Goal: Task Accomplishment & Management: Use online tool/utility

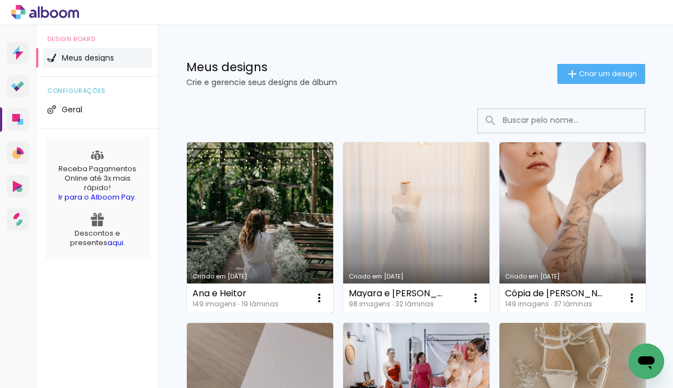
click at [221, 217] on link "Criado em [DATE]" at bounding box center [260, 227] width 146 height 171
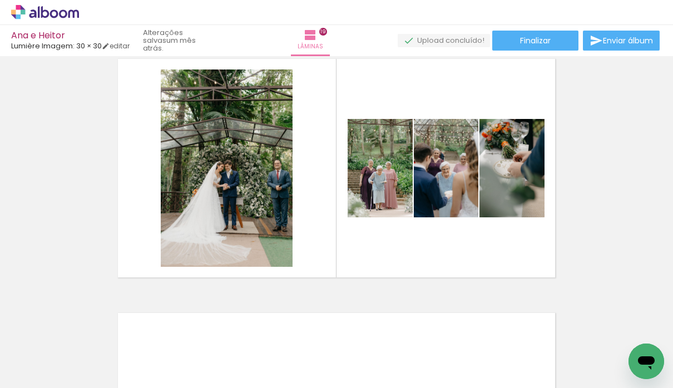
scroll to position [0, 3404]
